Goal: Task Accomplishment & Management: Use online tool/utility

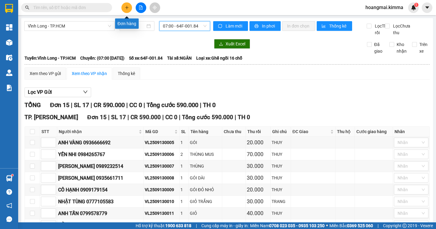
click at [125, 7] on icon "plus" at bounding box center [127, 7] width 4 height 4
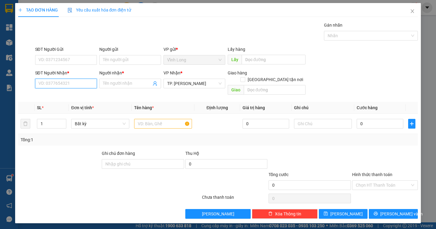
click at [59, 85] on input "SĐT Người Nhận *" at bounding box center [66, 84] width 62 height 10
type input "0826857323"
click at [98, 95] on div "0826857323 - [PERSON_NAME]" at bounding box center [69, 95] width 60 height 7
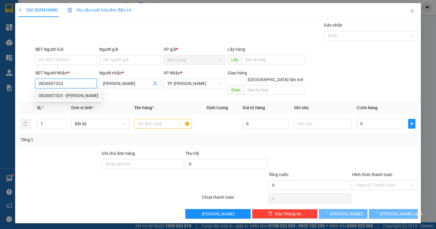
type input "[PERSON_NAME]"
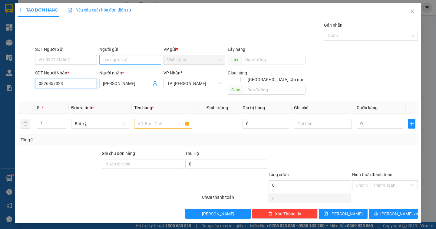
type input "0826857323"
click at [115, 61] on input "Người gửi" at bounding box center [130, 60] width 62 height 10
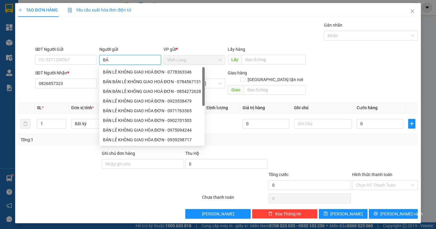
type input "BÁN"
click at [116, 71] on div "BÁN LẺ KHÔNG GIAO HOÁ ĐƠN - 0778363346" at bounding box center [152, 72] width 98 height 7
type input "0778363346"
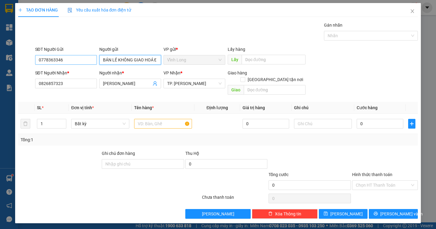
type input "BÁN LẺ KHÔNG GIAO HOÁ ĐƠN"
drag, startPoint x: 66, startPoint y: 61, endPoint x: 27, endPoint y: 65, distance: 38.9
click at [27, 65] on div "SĐT Người Gửi 0778363346 0778363346 Người gửi BÁN LẺ KHÔNG GIAO HOÁ ĐƠN VP gửi …" at bounding box center [218, 56] width 400 height 21
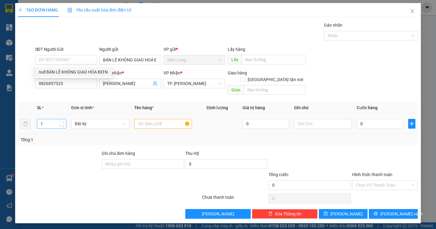
click at [62, 121] on icon "up" at bounding box center [63, 122] width 2 height 2
type input "2"
click at [145, 119] on input "text" at bounding box center [163, 124] width 58 height 10
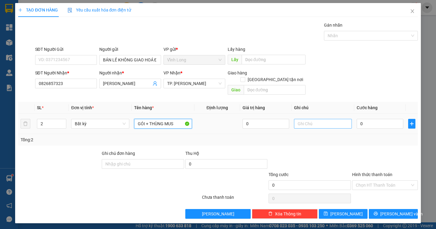
type input "GÓI + THÙNG MUS"
click at [314, 119] on input "text" at bounding box center [323, 124] width 58 height 10
type input "DÂN"
type input "4"
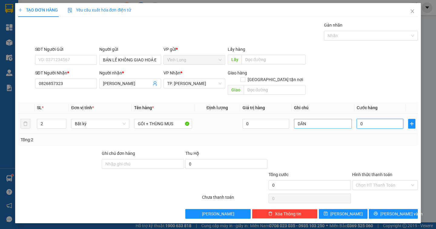
type input "4"
type input "40"
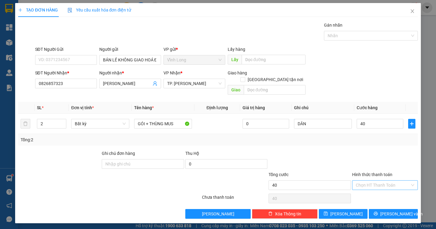
click at [382, 181] on input "Hình thức thanh toán" at bounding box center [383, 185] width 54 height 9
type input "40.000"
click at [376, 193] on div "Tại văn phòng" at bounding box center [385, 190] width 58 height 7
type input "0"
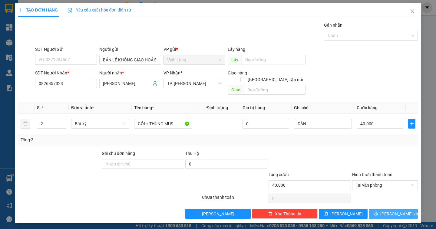
click at [378, 212] on icon "printer" at bounding box center [376, 214] width 4 height 4
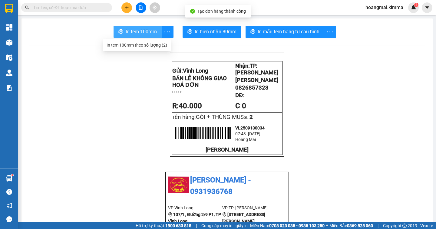
click at [150, 33] on span "In tem 100mm" at bounding box center [141, 32] width 31 height 8
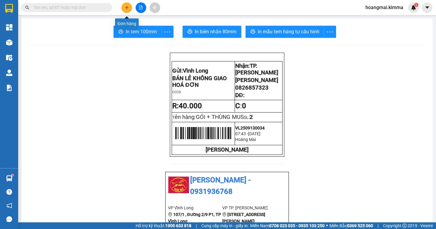
click at [125, 9] on icon "plus" at bounding box center [127, 7] width 4 height 4
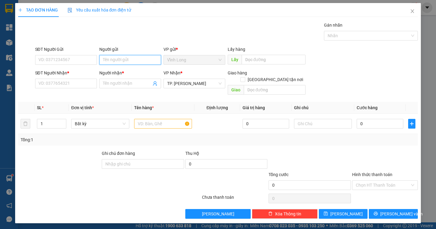
click at [114, 61] on input "Người gửi" at bounding box center [130, 60] width 62 height 10
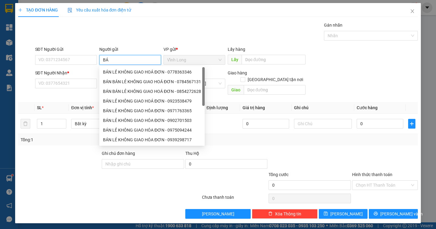
type input "BÁN"
click at [116, 74] on div "BÁN LẺ KHÔNG GIAO HOÁ ĐƠN - 0787386049" at bounding box center [152, 72] width 98 height 7
type input "0787386049"
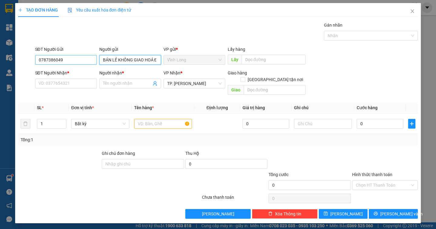
type input "BÁN LẺ KHÔNG GIAO HOÁ ĐƠN"
drag, startPoint x: 71, startPoint y: 58, endPoint x: 4, endPoint y: 59, distance: 66.9
click at [4, 59] on div "TẠO ĐƠN HÀNG Yêu cầu xuất hóa đơn điện tử Transit Pickup Surcharge Ids Transit …" at bounding box center [218, 114] width 436 height 229
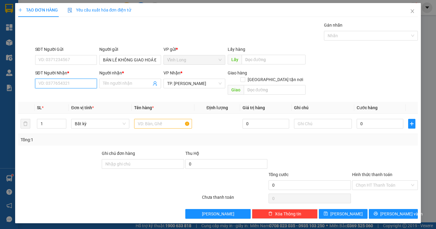
click at [50, 81] on input "SĐT Người Nhận *" at bounding box center [66, 84] width 62 height 10
type input "0382570584"
click at [74, 94] on div "0382570584 - THỦY" at bounding box center [66, 95] width 54 height 7
type input "THỦY"
type input "0382570584"
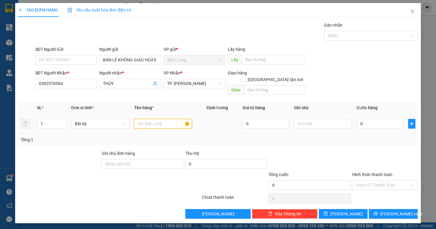
click at [144, 119] on input "text" at bounding box center [163, 124] width 58 height 10
type input "THÙNG"
type input "DÂN"
type input "3"
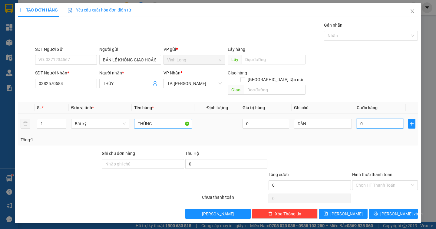
type input "3"
type input "30"
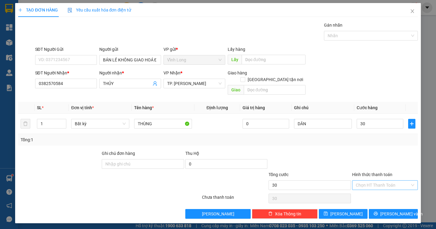
type input "30.000"
click at [384, 181] on input "Hình thức thanh toán" at bounding box center [383, 185] width 54 height 9
click at [371, 192] on div "Tại văn phòng" at bounding box center [385, 190] width 58 height 7
type input "0"
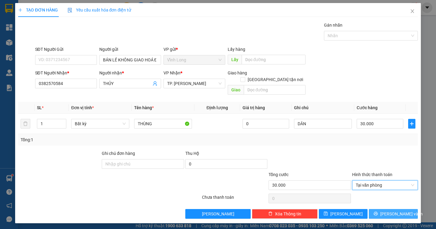
click at [390, 211] on span "[PERSON_NAME] và In" at bounding box center [401, 214] width 42 height 7
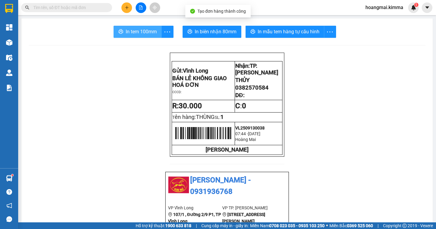
click at [131, 30] on span "In tem 100mm" at bounding box center [141, 32] width 31 height 8
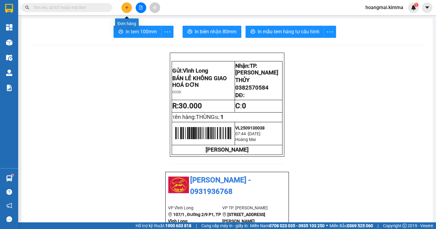
click at [130, 8] on button at bounding box center [126, 7] width 11 height 11
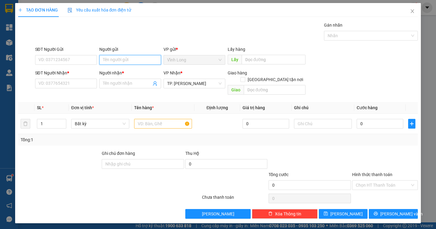
click at [130, 60] on input "Người gửi" at bounding box center [130, 60] width 62 height 10
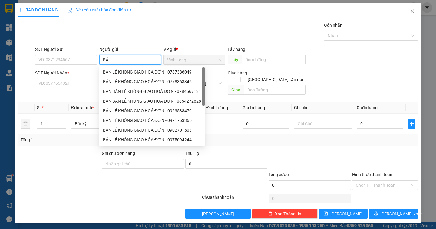
type input "BÁN"
drag, startPoint x: 138, startPoint y: 71, endPoint x: 122, endPoint y: 72, distance: 15.5
click at [137, 71] on div "BÁN LẺ KHÔNG GIAO HOÁ ĐƠN - 0787386049" at bounding box center [152, 72] width 98 height 7
type input "0787386049"
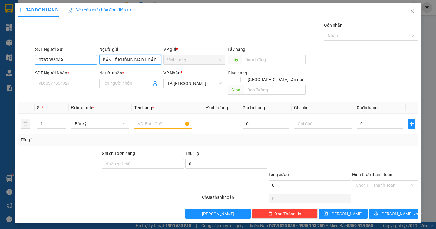
type input "BÁN LẺ KHÔNG GIAO HOÁ ĐƠN"
drag, startPoint x: 45, startPoint y: 61, endPoint x: 25, endPoint y: 61, distance: 20.0
click at [25, 61] on div "SĐT Người Gửi 0787386049 0787386049 Người gửi BÁN LẺ KHÔNG GIAO HOÁ ĐƠN VP gửi …" at bounding box center [218, 56] width 400 height 21
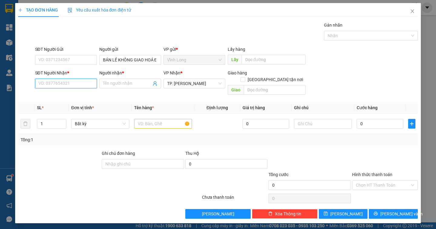
click at [58, 83] on input "SĐT Người Nhận *" at bounding box center [66, 84] width 62 height 10
type input "0932685000"
click at [55, 98] on div "0932685000 - CTY KBT" at bounding box center [66, 95] width 54 height 7
type input "CTY KBT"
type input "0932685000"
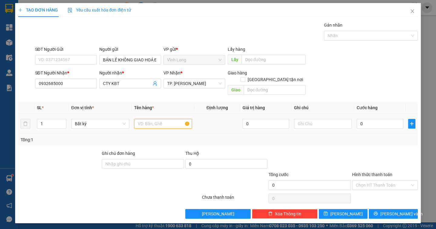
click at [149, 120] on input "text" at bounding box center [163, 124] width 58 height 10
type input "THÙNG"
type input "DÂN"
type input "2"
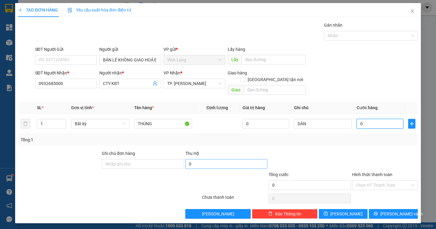
type input "2"
type input "20"
type input "20.000"
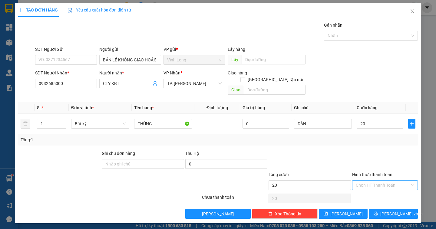
type input "20.000"
click at [371, 181] on input "Hình thức thanh toán" at bounding box center [383, 185] width 54 height 9
click at [368, 188] on div "Tại văn phòng" at bounding box center [385, 190] width 58 height 7
type input "0"
click at [390, 211] on span "[PERSON_NAME] và In" at bounding box center [401, 214] width 42 height 7
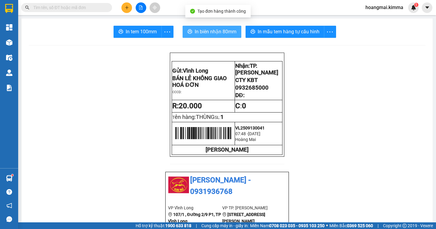
click at [204, 31] on span "In biên nhận 80mm" at bounding box center [216, 32] width 42 height 8
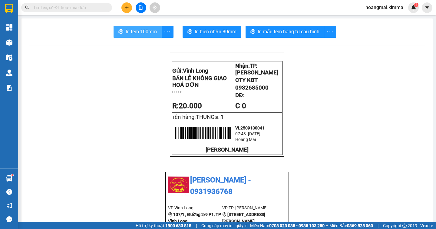
click at [129, 31] on span "In tem 100mm" at bounding box center [141, 32] width 31 height 8
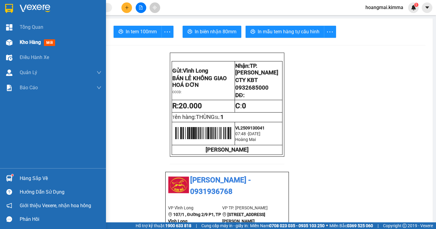
click at [25, 49] on div "Kho hàng mới" at bounding box center [61, 42] width 82 height 15
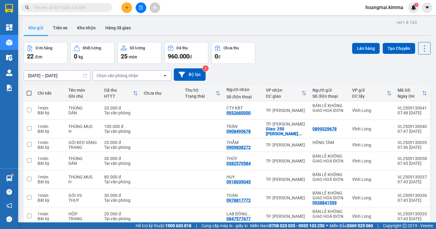
click at [28, 89] on th at bounding box center [29, 93] width 11 height 16
click at [31, 92] on span at bounding box center [29, 93] width 5 height 5
click at [29, 90] on input "checkbox" at bounding box center [29, 90] width 0 height 0
checkbox input "true"
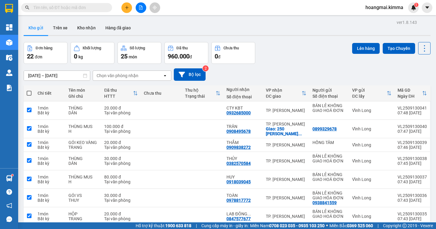
checkbox input "true"
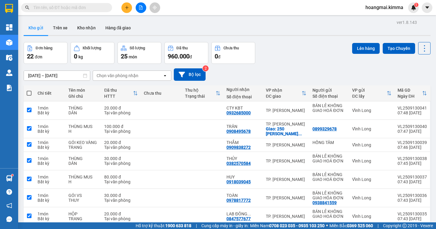
checkbox input "true"
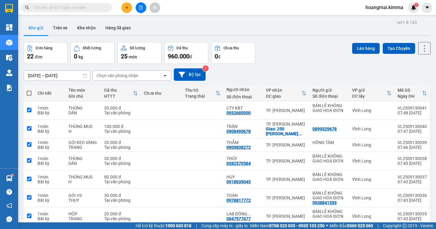
checkbox input "true"
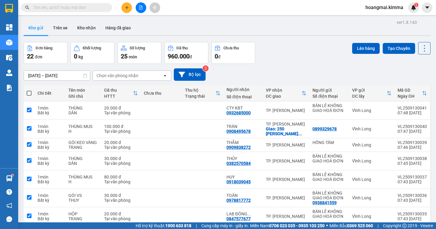
checkbox input "true"
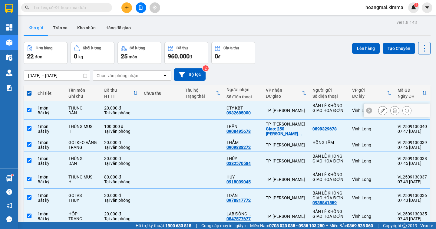
click at [31, 108] on input "checkbox" at bounding box center [29, 110] width 5 height 5
checkbox input "false"
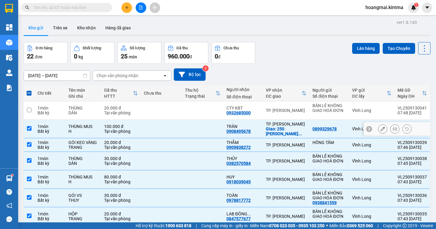
click at [29, 128] on input "checkbox" at bounding box center [29, 128] width 5 height 5
checkbox input "false"
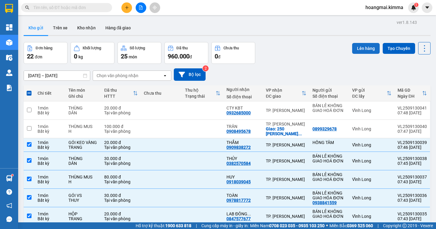
click at [359, 51] on button "Lên hàng" at bounding box center [366, 48] width 28 height 11
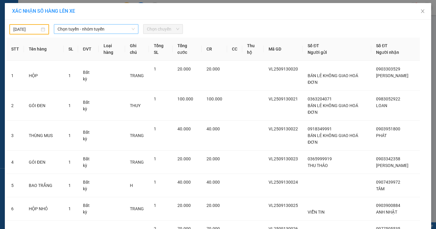
click at [67, 32] on span "Chọn tuyến - nhóm tuyến" at bounding box center [96, 29] width 77 height 9
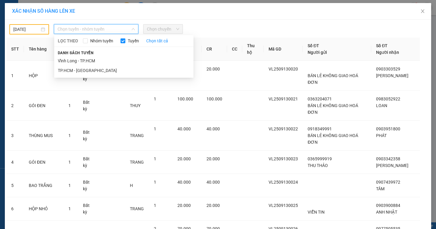
click at [29, 30] on body "Kết quả tìm kiếm ( 0 ) Bộ lọc Ngày tạo đơn gần nhất No Data hoangmai.kimma 1 Tổ…" at bounding box center [218, 114] width 436 height 229
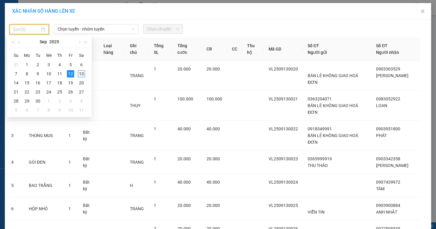
click at [81, 74] on div "13" at bounding box center [81, 73] width 7 height 7
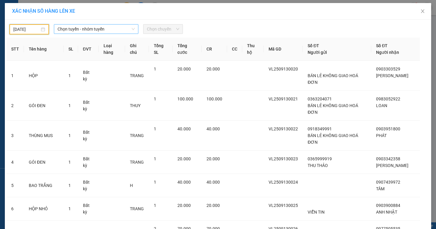
type input "[DATE]"
click at [74, 28] on span "Chọn tuyến - nhóm tuyến" at bounding box center [96, 29] width 77 height 9
click at [102, 30] on span "Chọn tuyến - nhóm tuyến" at bounding box center [96, 29] width 77 height 9
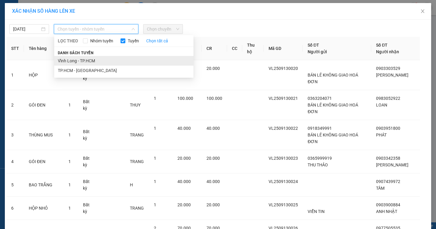
click at [89, 59] on li "Vĩnh Long - TP.HCM" at bounding box center [123, 61] width 139 height 10
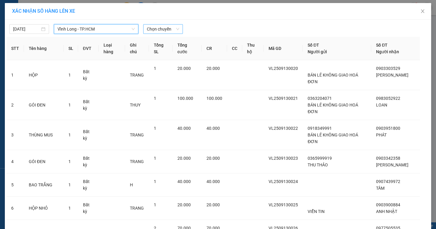
click at [153, 28] on span "Chọn chuyến" at bounding box center [163, 29] width 32 height 9
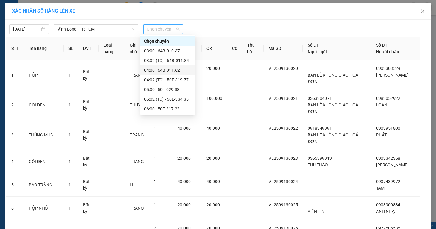
scroll to position [61, 0]
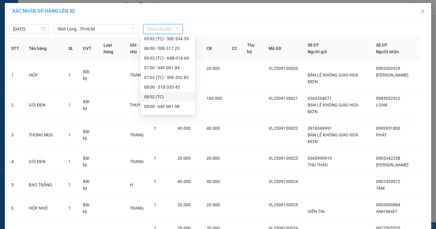
click at [163, 98] on div "08:02 (TC)" at bounding box center [167, 97] width 47 height 7
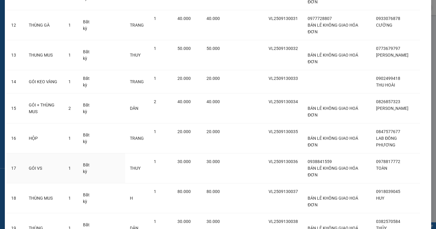
scroll to position [445, 0]
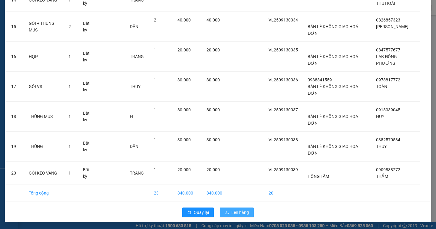
click at [236, 214] on span "Lên hàng" at bounding box center [240, 212] width 18 height 7
